Goal: Task Accomplishment & Management: Use online tool/utility

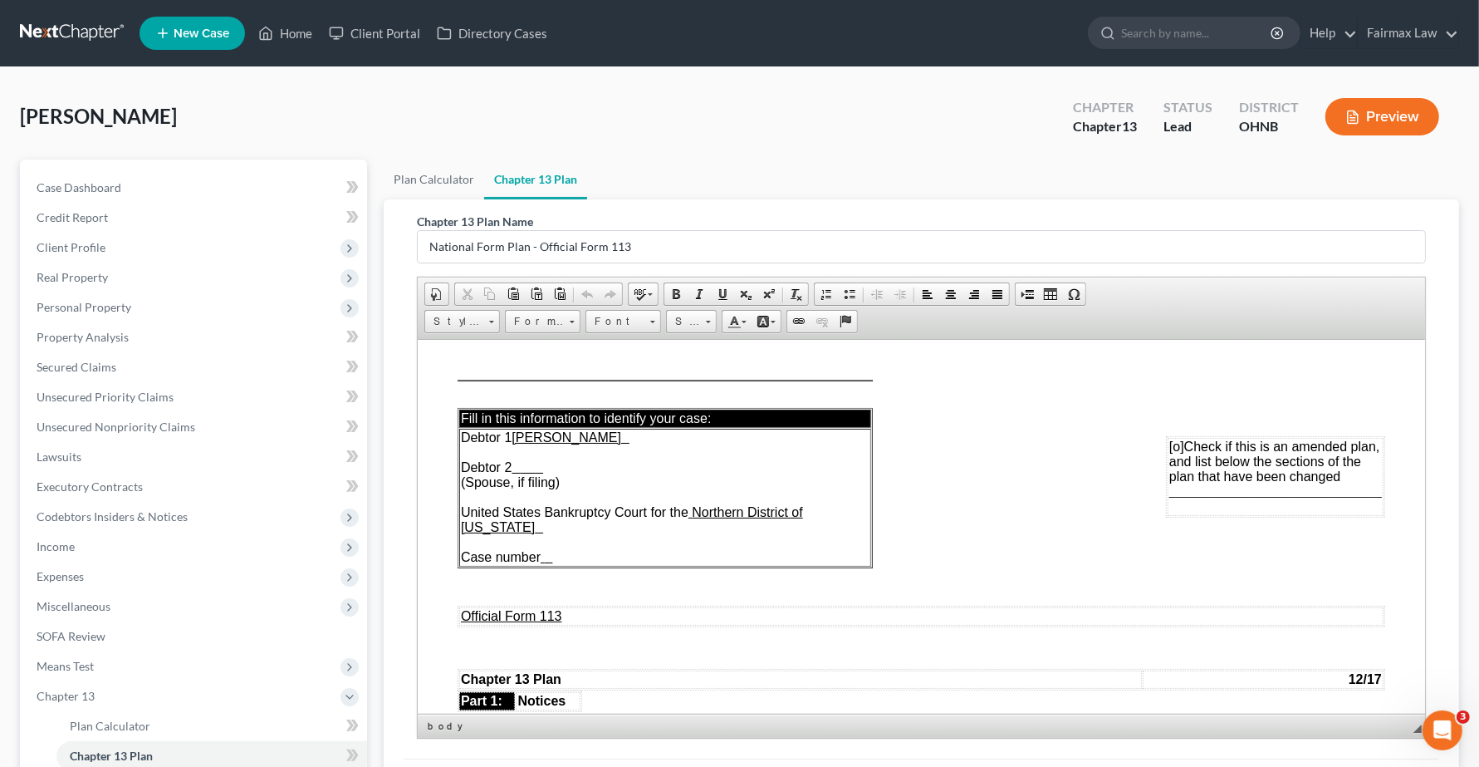
scroll to position [5343, 0]
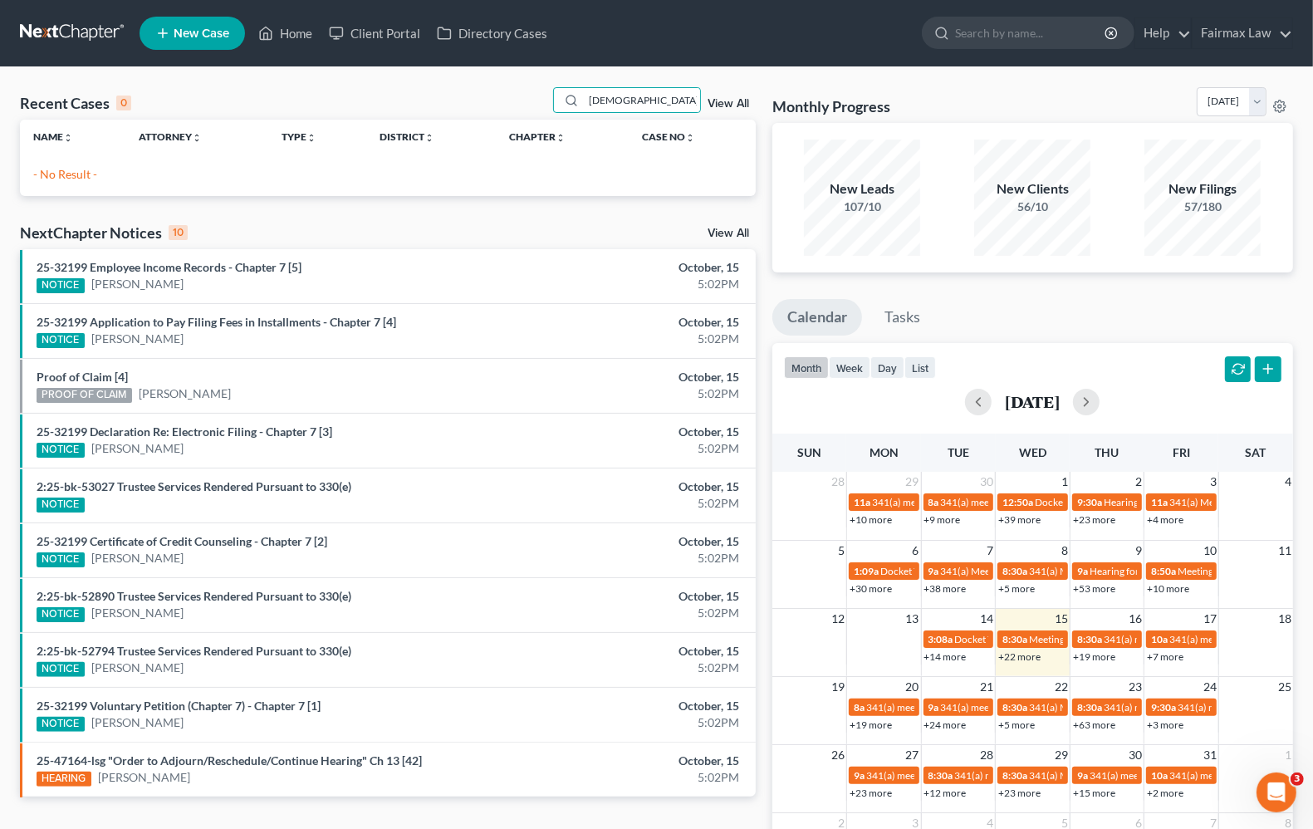
drag, startPoint x: 670, startPoint y: 101, endPoint x: -575, endPoint y: 71, distance: 1245.4
click at [0, 71] on html "Home New Case Client Portal Directory Cases Fairmax Law angela@fairmaxlaw.com M…" at bounding box center [656, 479] width 1313 height 959
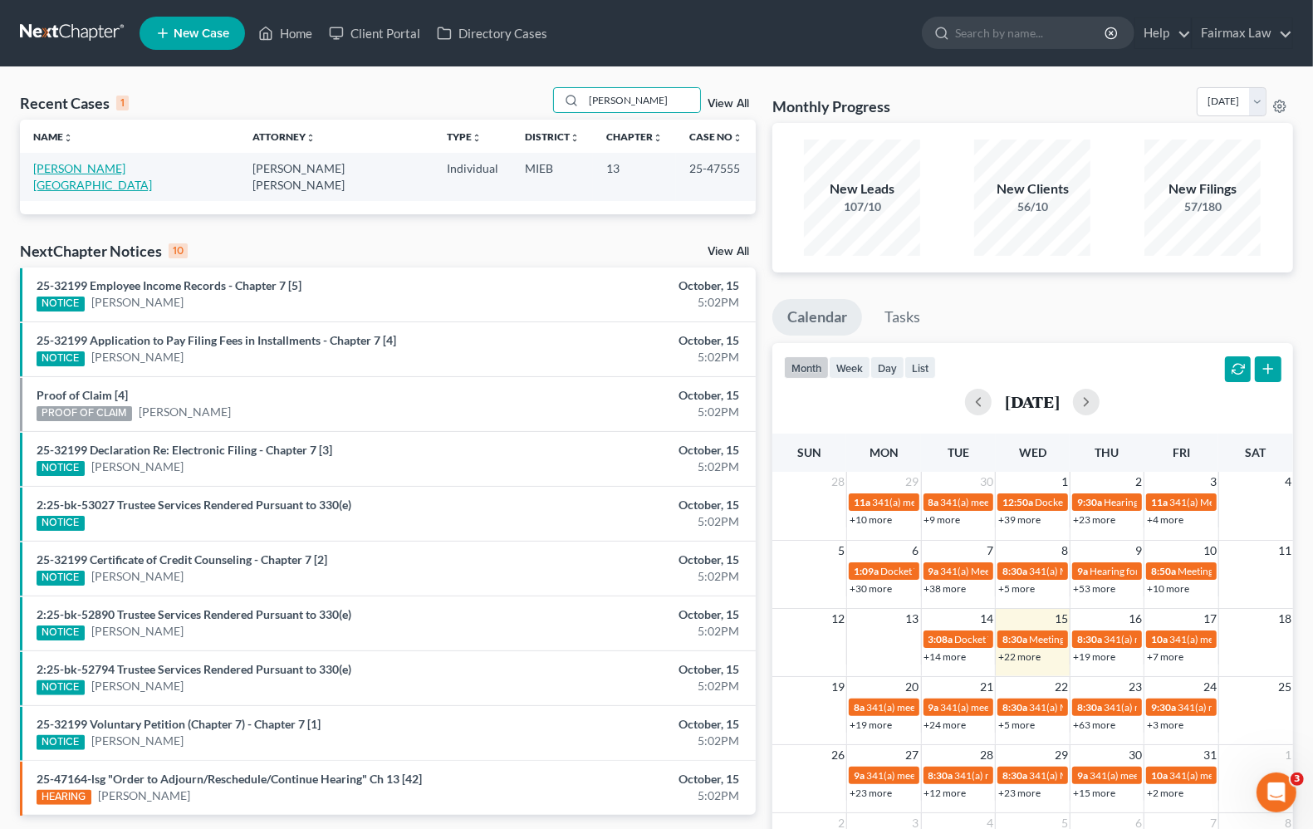
type input "brittany franks"
click at [79, 172] on link "Franks, Brittany" at bounding box center [92, 176] width 119 height 31
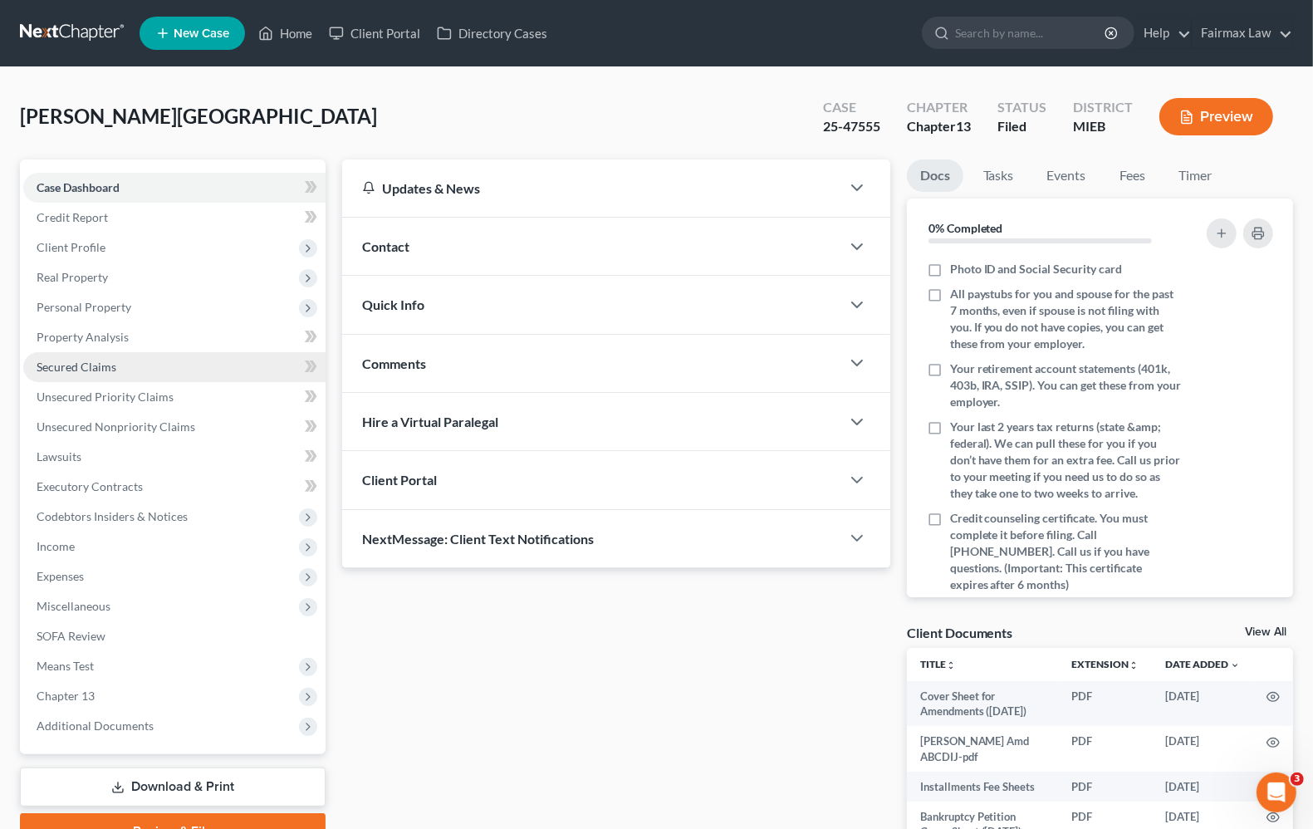
click at [106, 364] on span "Secured Claims" at bounding box center [77, 367] width 80 height 14
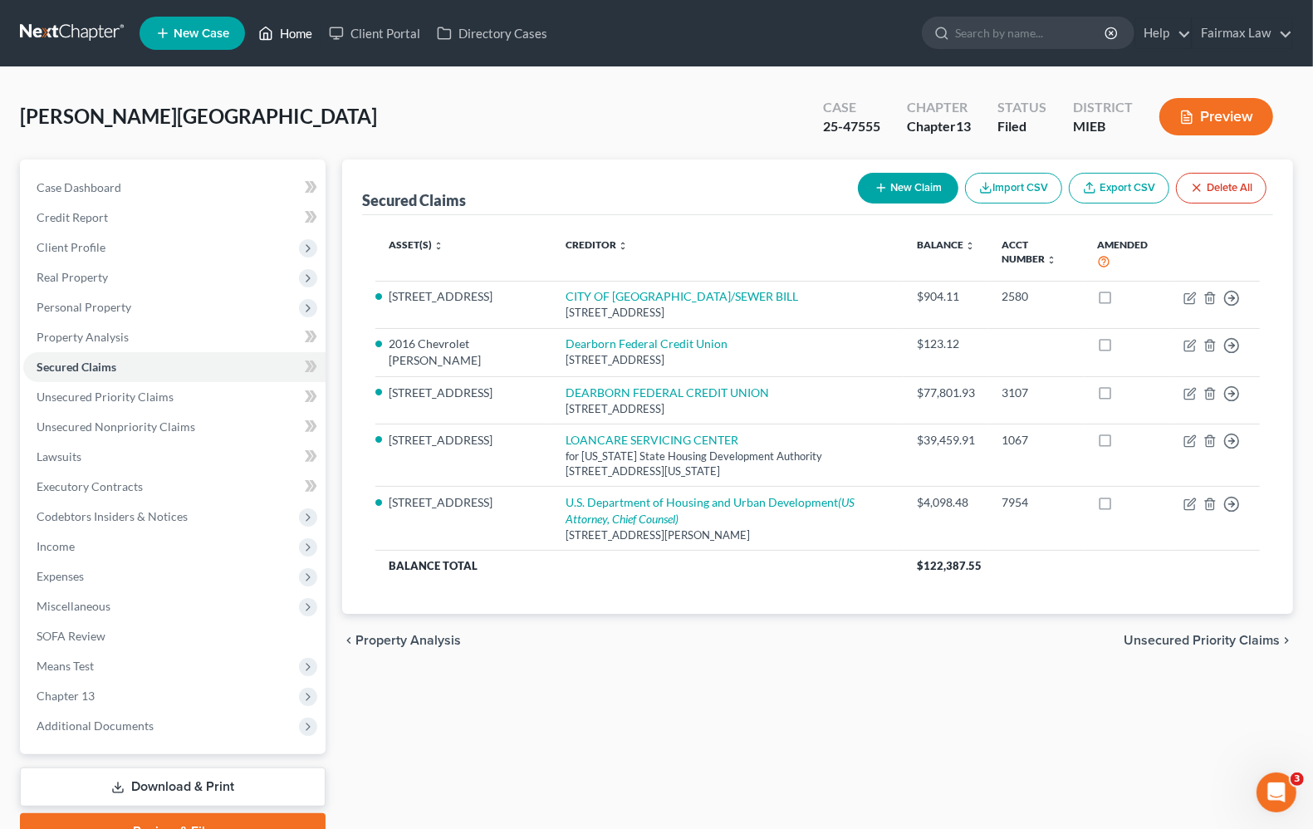
click at [291, 34] on link "Home" at bounding box center [285, 33] width 71 height 30
